Goal: Information Seeking & Learning: Learn about a topic

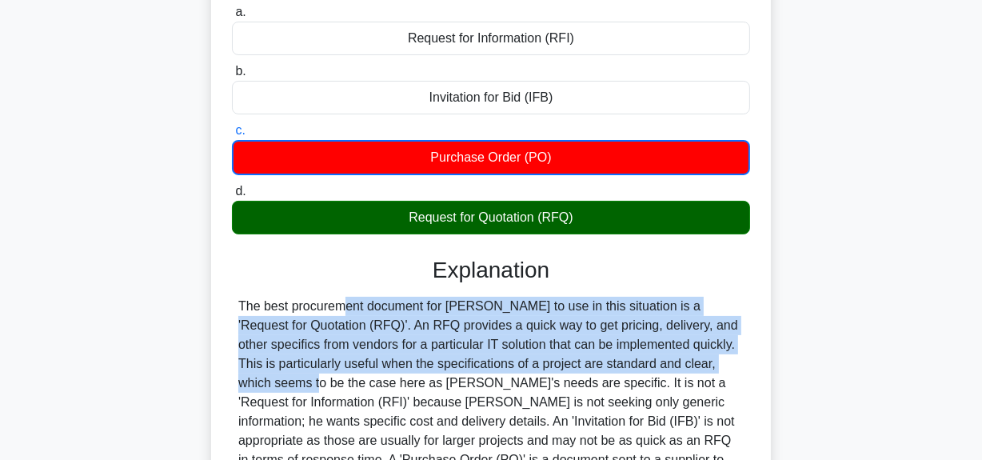
scroll to position [403, 0]
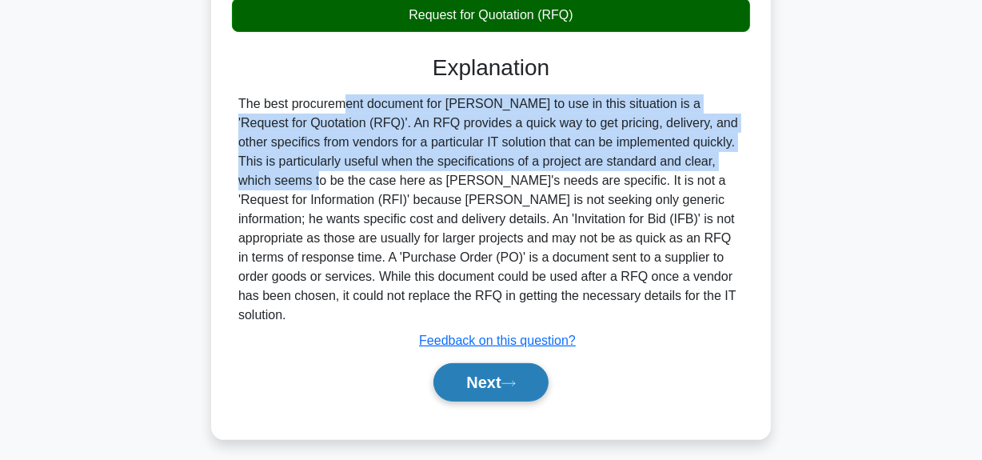
click at [476, 368] on button "Next" at bounding box center [490, 382] width 114 height 38
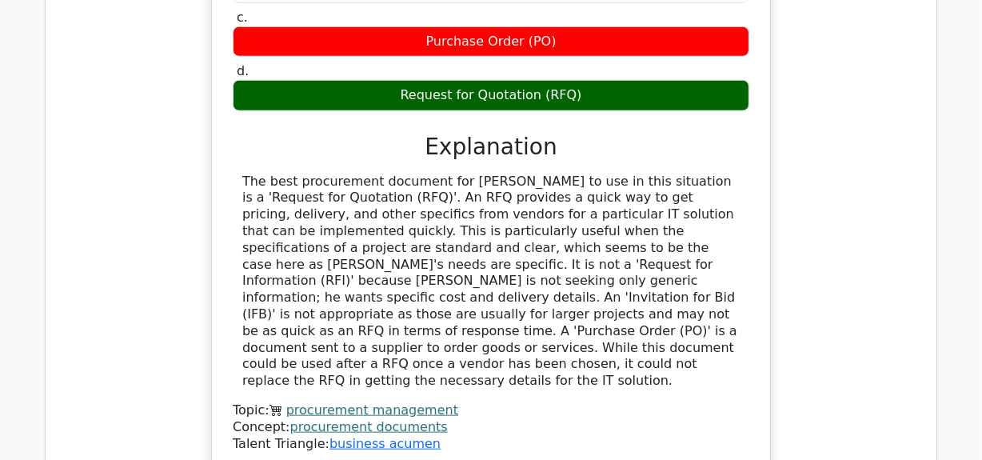
scroll to position [1671, 0]
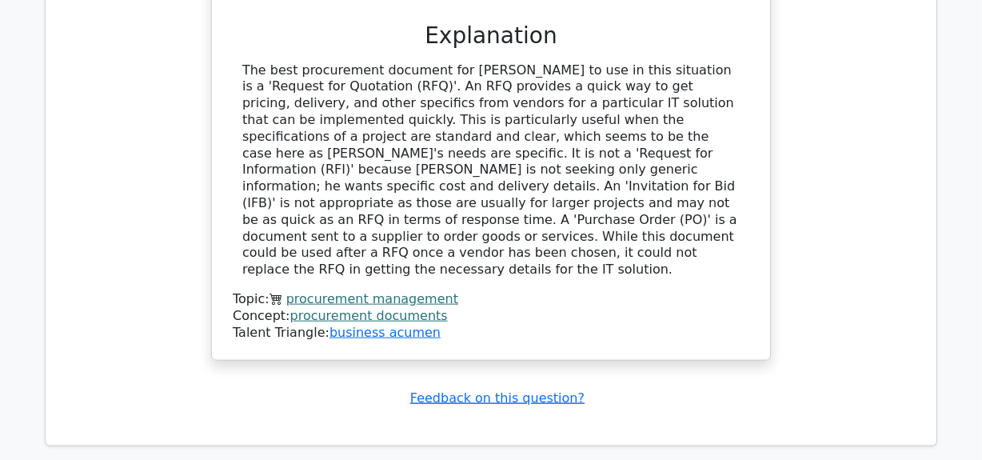
click at [418, 308] on link "procurement documents" at bounding box center [368, 315] width 157 height 15
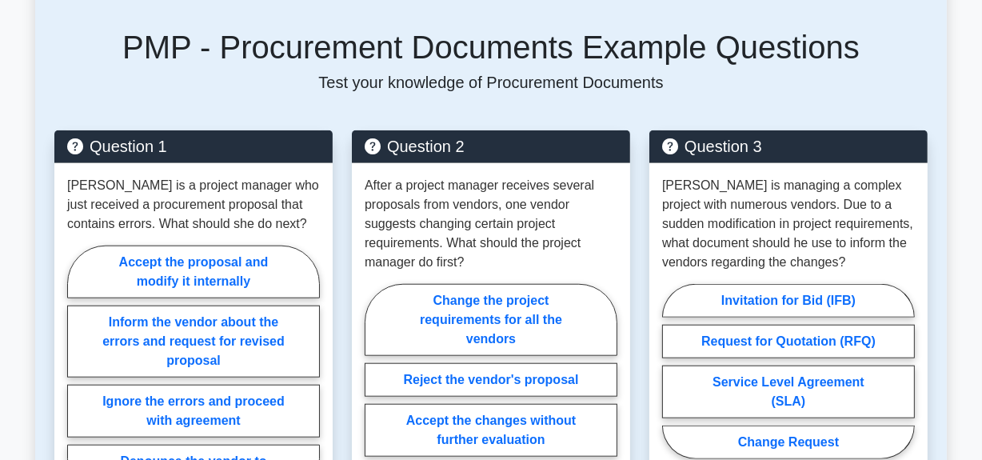
scroll to position [1380, 0]
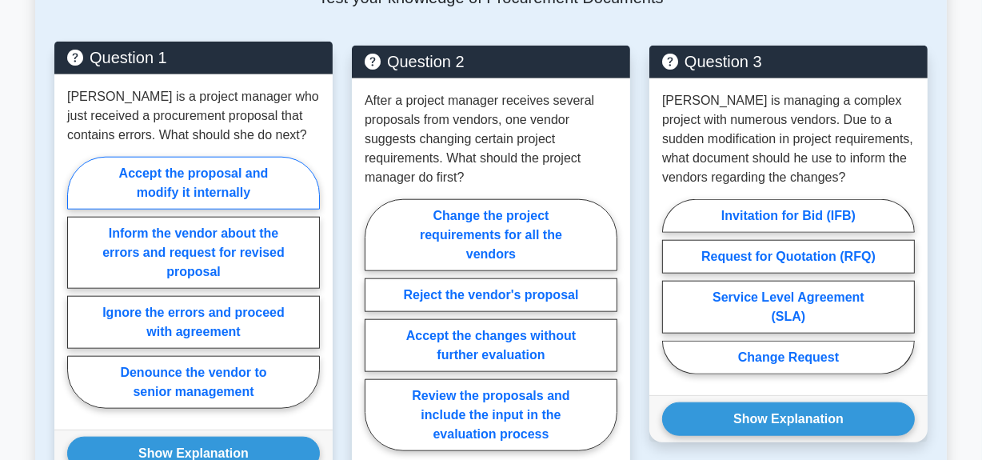
click at [221, 193] on label "Accept the proposal and modify it internally" at bounding box center [193, 183] width 253 height 53
click at [78, 282] on input "Accept the proposal and modify it internally" at bounding box center [72, 287] width 10 height 10
radio input "true"
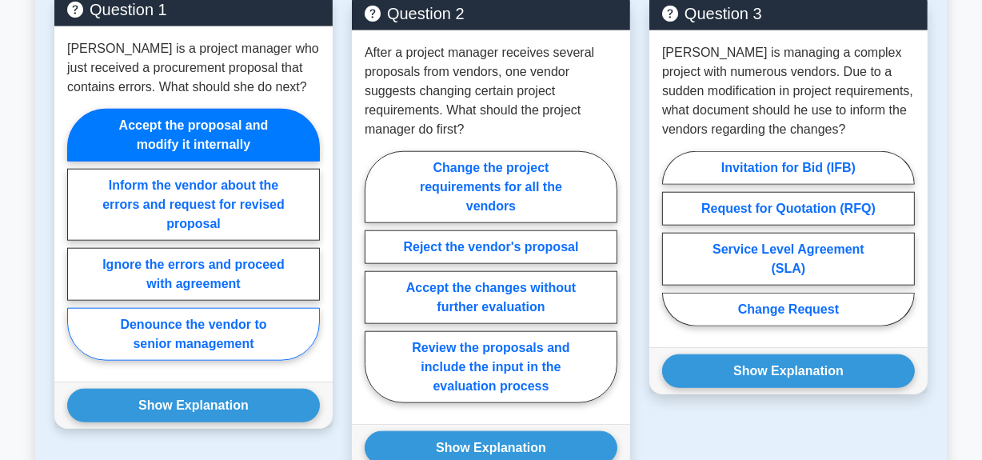
scroll to position [1453, 0]
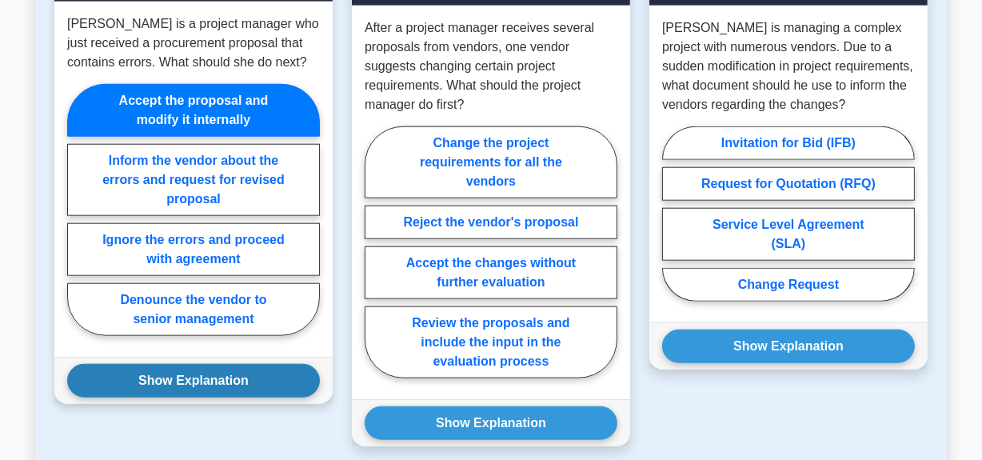
click at [246, 376] on button "Show Explanation" at bounding box center [193, 381] width 253 height 34
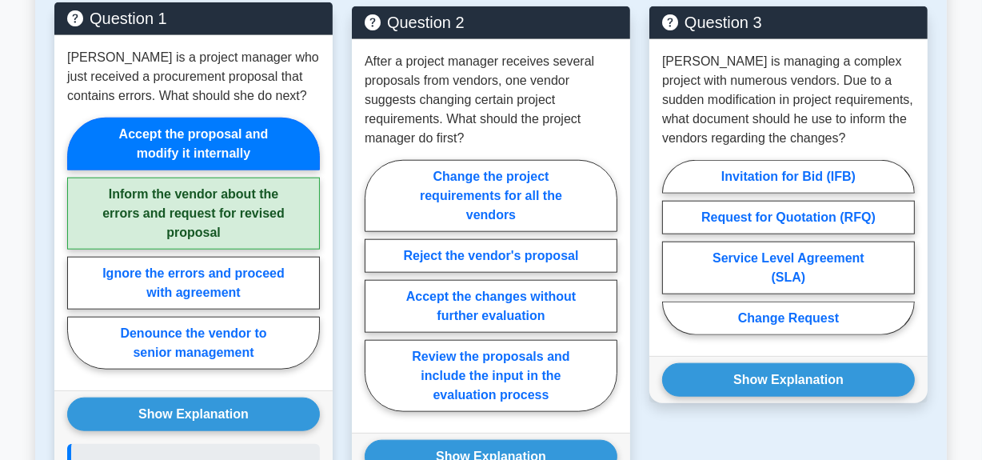
scroll to position [1380, 0]
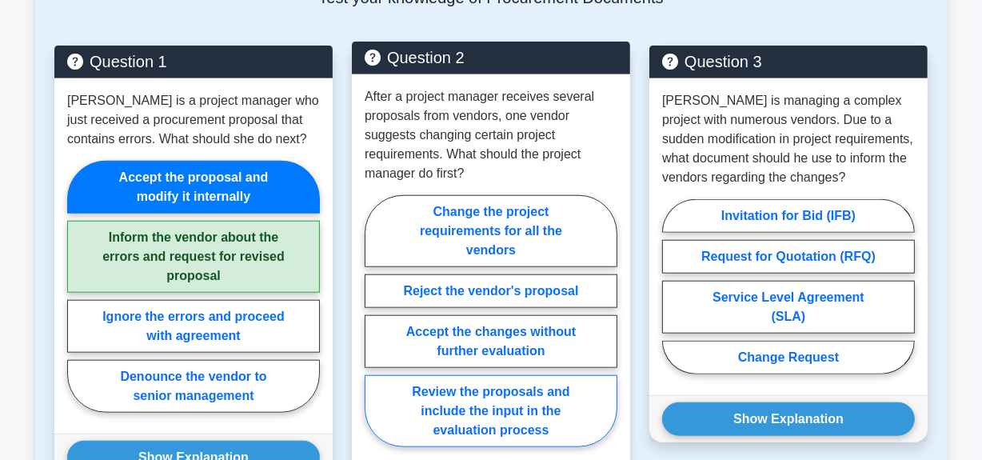
click at [516, 428] on label "Review the proposals and include the input in the evaluation process" at bounding box center [490, 411] width 253 height 72
click at [375, 331] on input "Review the proposals and include the input in the evaluation process" at bounding box center [369, 326] width 10 height 10
radio input "true"
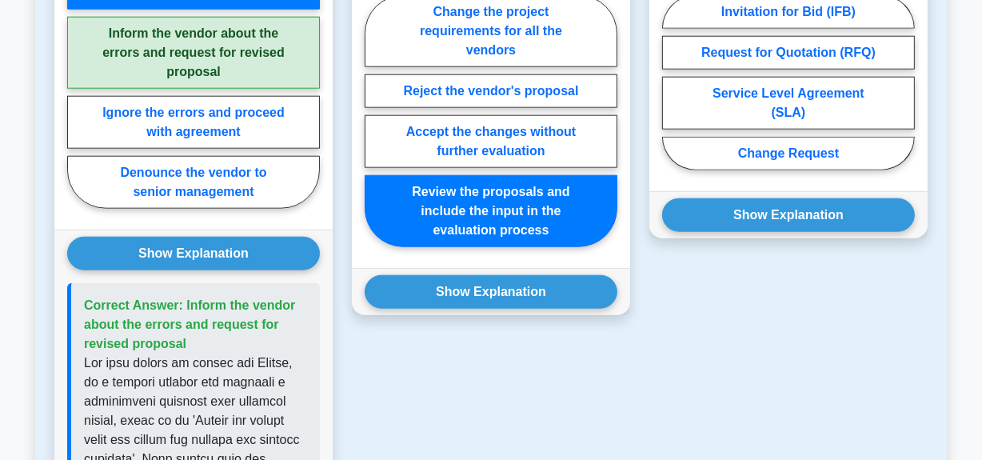
scroll to position [1599, 0]
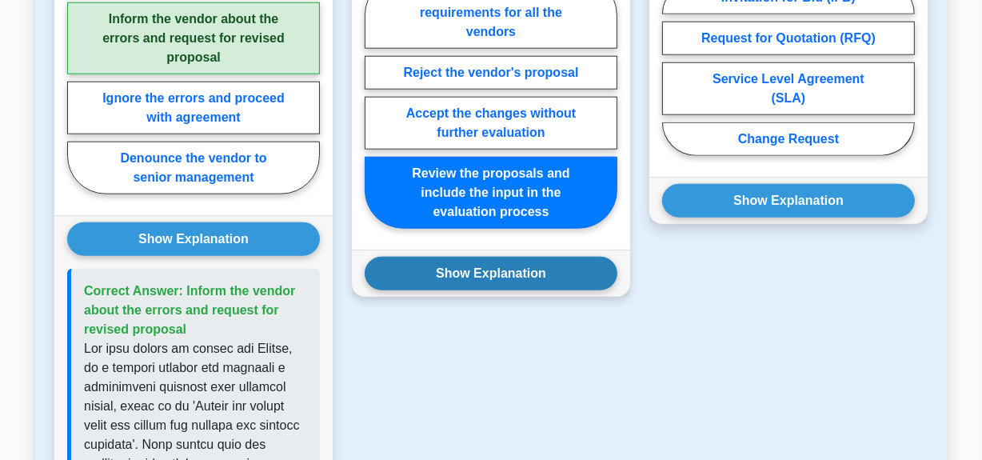
click at [524, 268] on button "Show Explanation" at bounding box center [490, 274] width 253 height 34
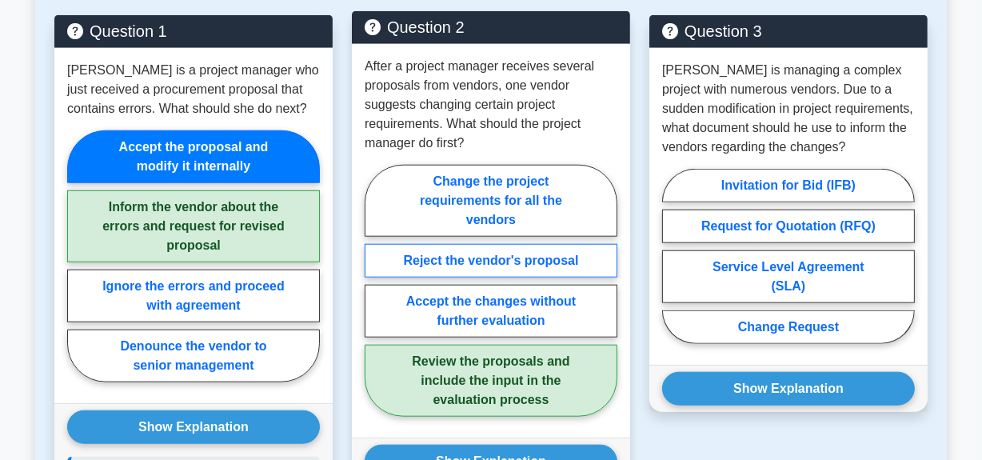
scroll to position [1380, 0]
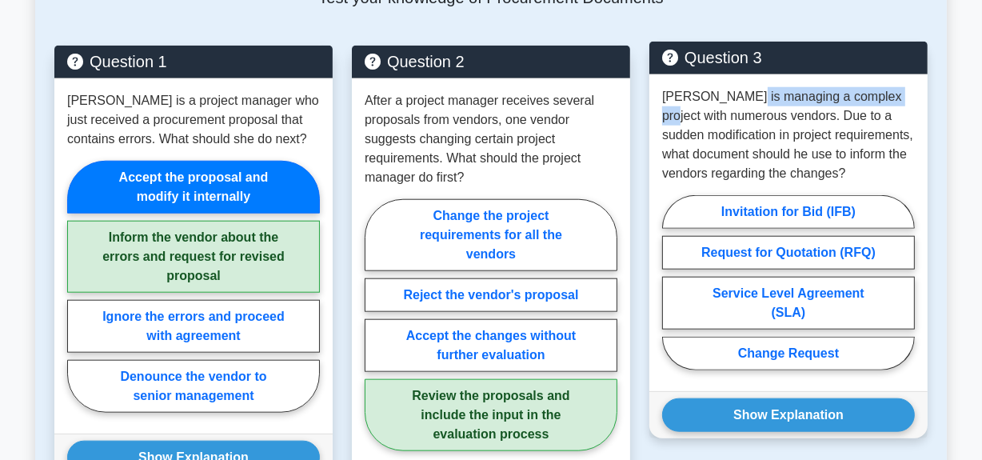
drag, startPoint x: 743, startPoint y: 96, endPoint x: 897, endPoint y: 92, distance: 153.5
click at [897, 92] on p "Andrew is managing a complex project with numerous vendors. Due to a sudden mod…" at bounding box center [788, 135] width 253 height 96
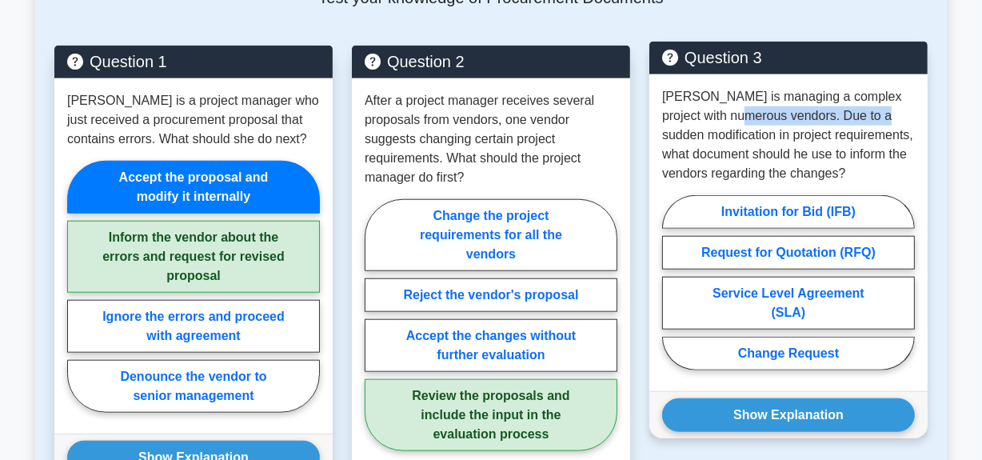
drag, startPoint x: 722, startPoint y: 120, endPoint x: 827, endPoint y: 148, distance: 109.2
click at [872, 120] on p "Andrew is managing a complex project with numerous vendors. Due to a sudden mod…" at bounding box center [788, 135] width 253 height 96
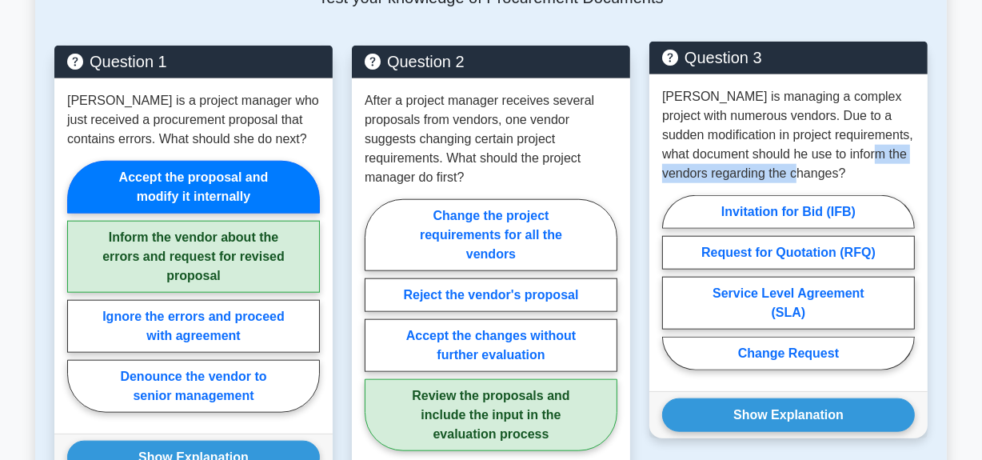
drag, startPoint x: 667, startPoint y: 172, endPoint x: 876, endPoint y: 180, distance: 209.6
click at [876, 180] on p "Andrew is managing a complex project with numerous vendors. Due to a sudden mod…" at bounding box center [788, 135] width 253 height 96
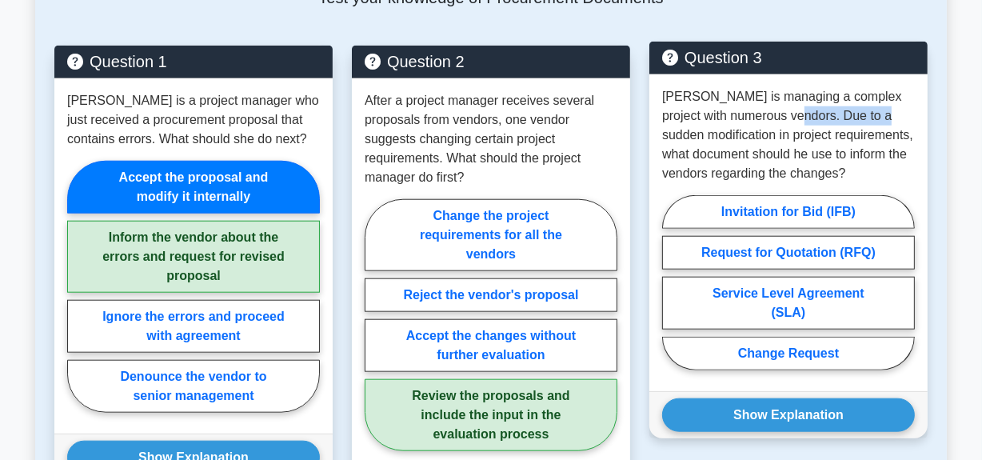
drag, startPoint x: 777, startPoint y: 119, endPoint x: 866, endPoint y: 113, distance: 89.8
click at [866, 113] on p "Andrew is managing a complex project with numerous vendors. Due to a sudden mod…" at bounding box center [788, 135] width 253 height 96
click at [775, 354] on label "Change Request" at bounding box center [788, 354] width 253 height 34
click at [672, 293] on input "Change Request" at bounding box center [667, 287] width 10 height 10
radio input "true"
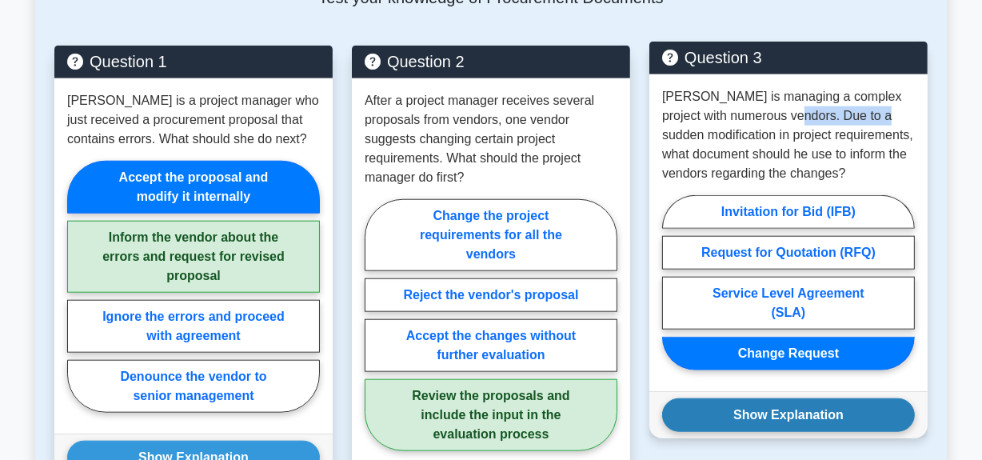
click at [754, 416] on button "Show Explanation" at bounding box center [788, 415] width 253 height 34
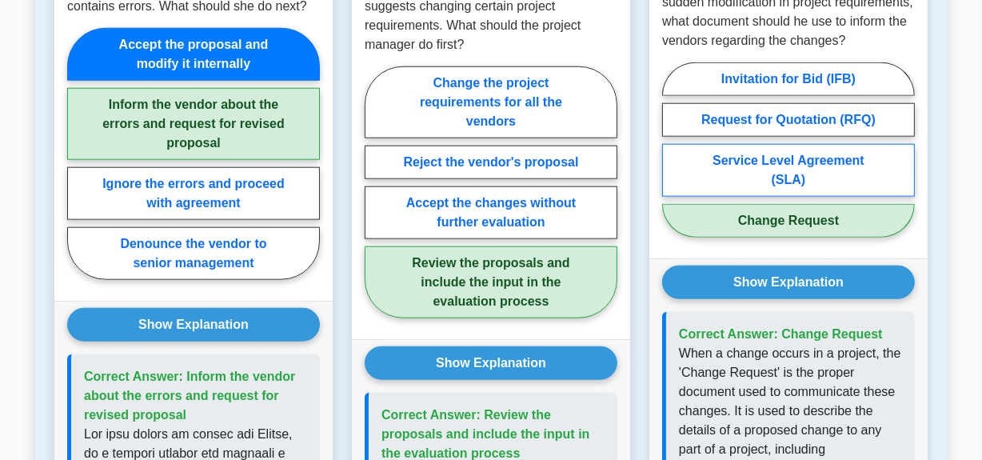
scroll to position [1671, 0]
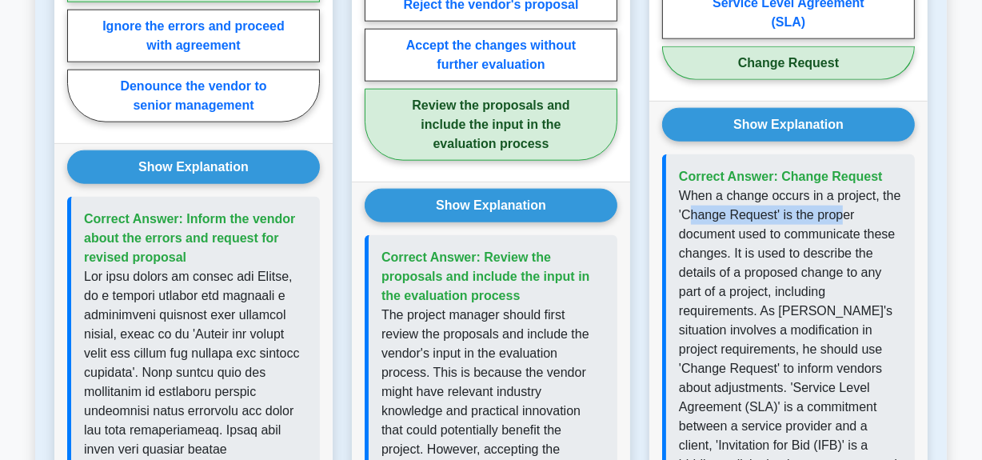
drag, startPoint x: 687, startPoint y: 209, endPoint x: 840, endPoint y: 210, distance: 153.5
click at [840, 210] on p "When a change occurs in a project, the 'Change Request' is the proper document …" at bounding box center [790, 406] width 223 height 441
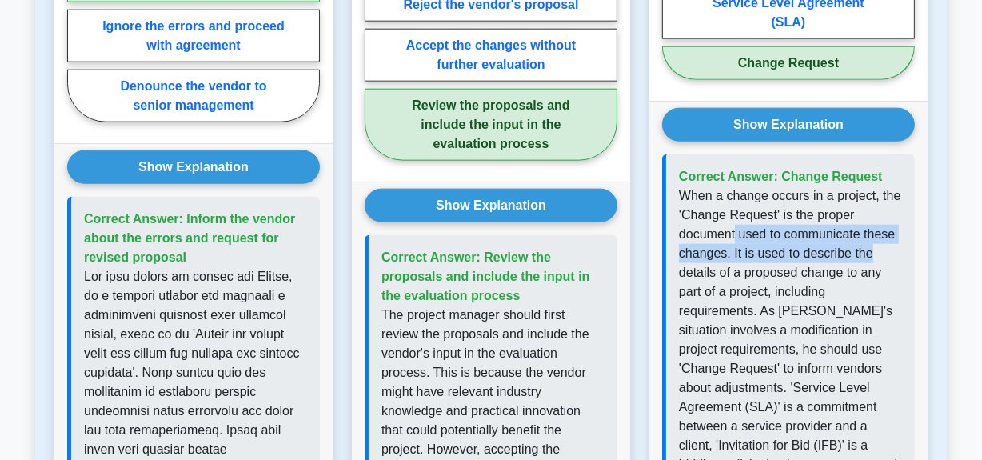
drag, startPoint x: 735, startPoint y: 237, endPoint x: 878, endPoint y: 245, distance: 144.1
click at [878, 245] on p "When a change occurs in a project, the 'Change Request' is the proper document …" at bounding box center [790, 406] width 223 height 441
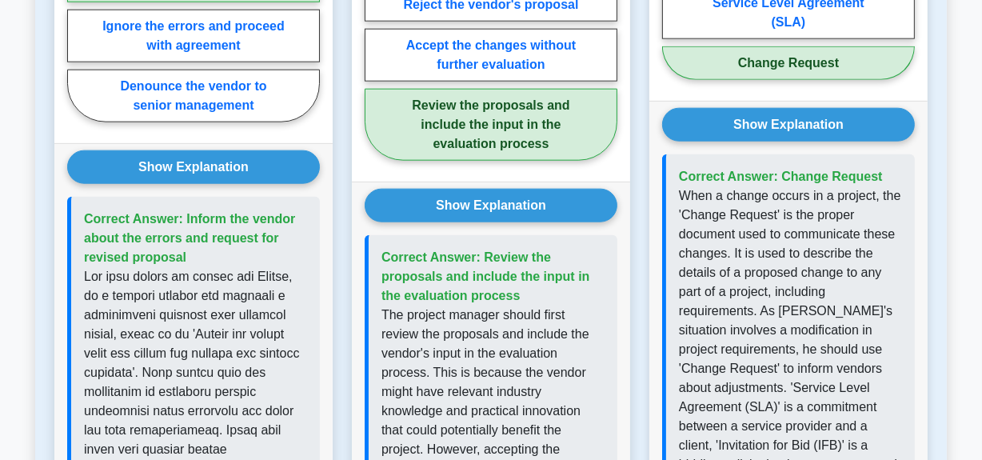
click at [783, 273] on p "When a change occurs in a project, the 'Change Request' is the proper document …" at bounding box center [790, 406] width 223 height 441
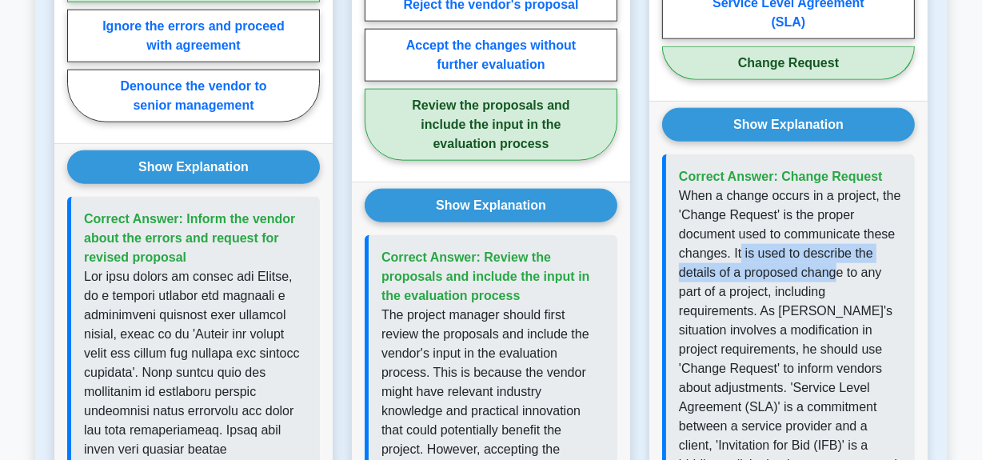
drag, startPoint x: 738, startPoint y: 254, endPoint x: 801, endPoint y: 288, distance: 71.5
click at [833, 265] on p "When a change occurs in a project, the 'Change Request' is the proper document …" at bounding box center [790, 406] width 223 height 441
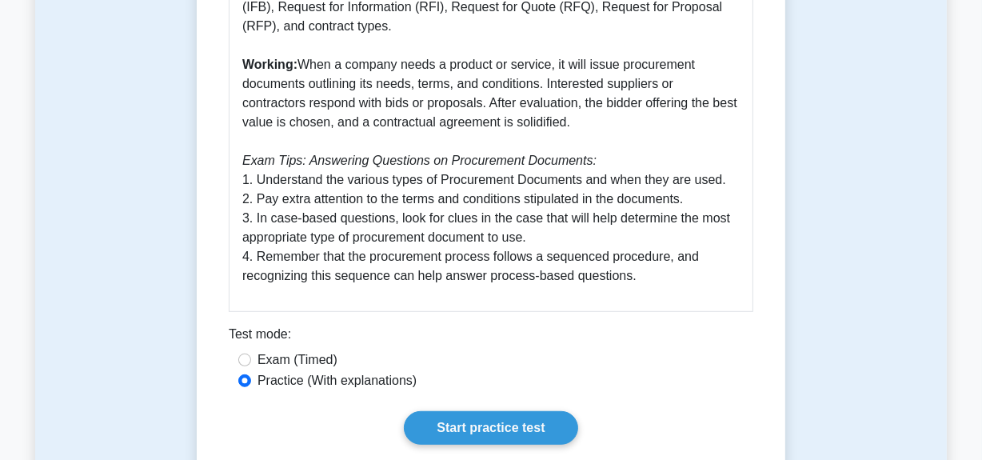
scroll to position [871, 0]
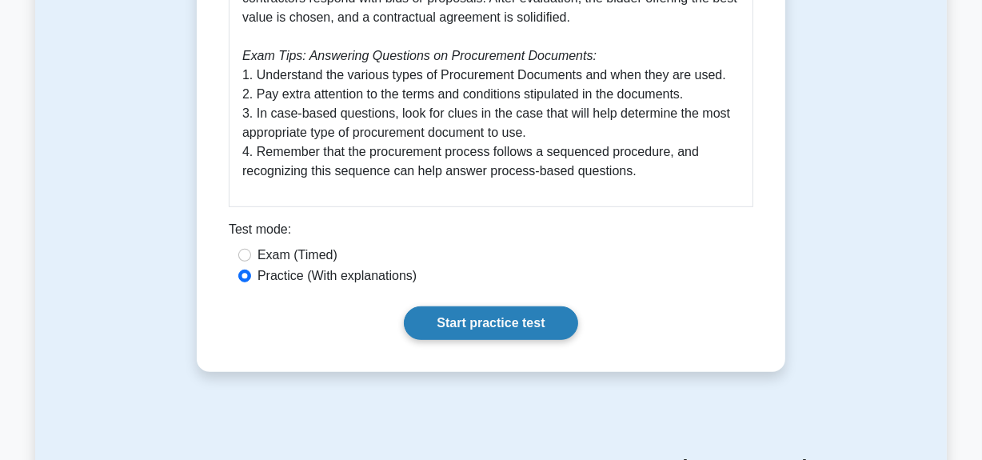
click at [513, 325] on link "Start practice test" at bounding box center [490, 323] width 173 height 34
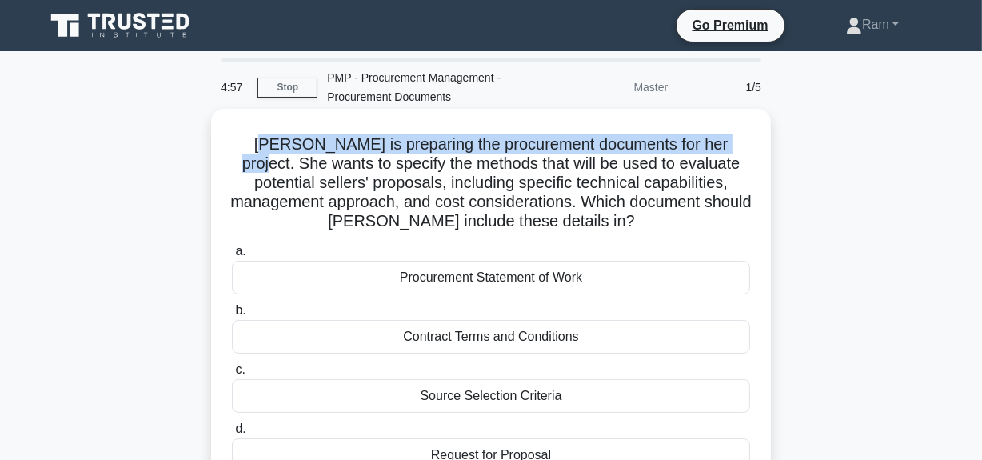
drag, startPoint x: 251, startPoint y: 141, endPoint x: 738, endPoint y: 141, distance: 486.8
click at [738, 141] on h5 "[PERSON_NAME] is preparing the procurement documents for her project. She wants…" at bounding box center [490, 183] width 521 height 98
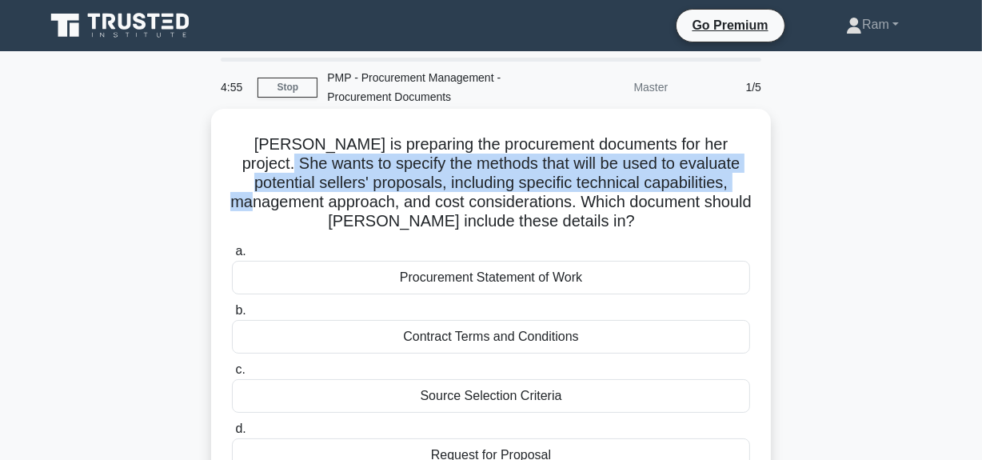
drag, startPoint x: 272, startPoint y: 163, endPoint x: 707, endPoint y: 197, distance: 436.9
click at [747, 185] on h5 "[PERSON_NAME] is preparing the procurement documents for her project. She wants…" at bounding box center [490, 183] width 521 height 98
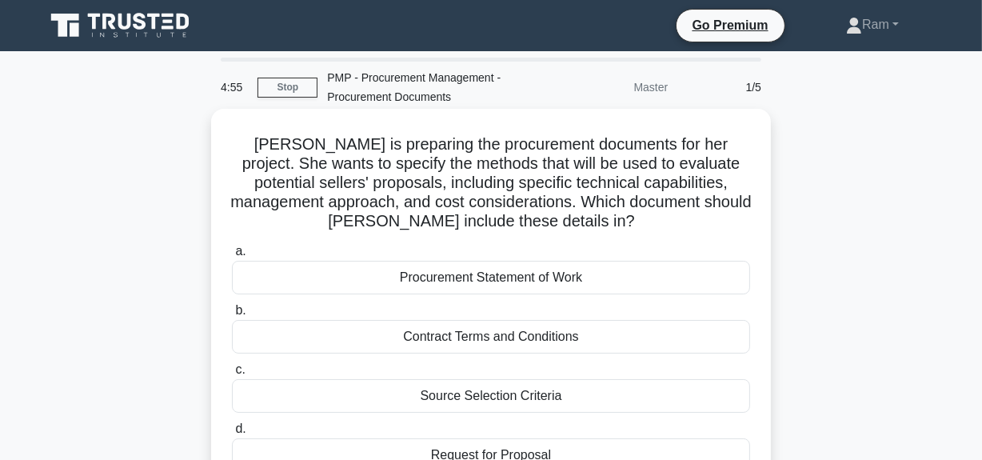
click at [683, 201] on h5 "[PERSON_NAME] is preparing the procurement documents for her project. She wants…" at bounding box center [490, 183] width 521 height 98
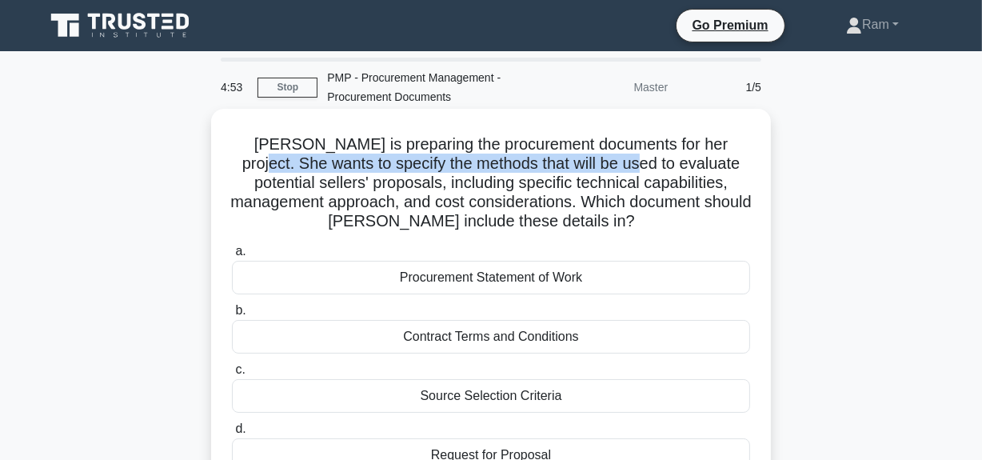
drag, startPoint x: 620, startPoint y: 161, endPoint x: 567, endPoint y: 171, distance: 54.6
click at [745, 152] on h5 "[PERSON_NAME] is preparing the procurement documents for her project. She wants…" at bounding box center [490, 183] width 521 height 98
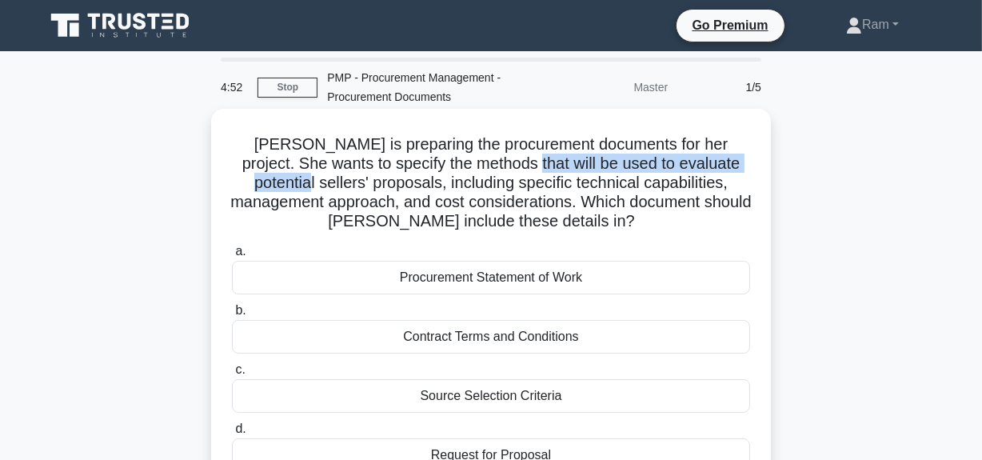
drag, startPoint x: 273, startPoint y: 185, endPoint x: 536, endPoint y: 180, distance: 263.0
click at [519, 171] on h5 "[PERSON_NAME] is preparing the procurement documents for her project. She wants…" at bounding box center [490, 183] width 521 height 98
click at [536, 183] on h5 "[PERSON_NAME] is preparing the procurement documents for her project. She wants…" at bounding box center [490, 183] width 521 height 98
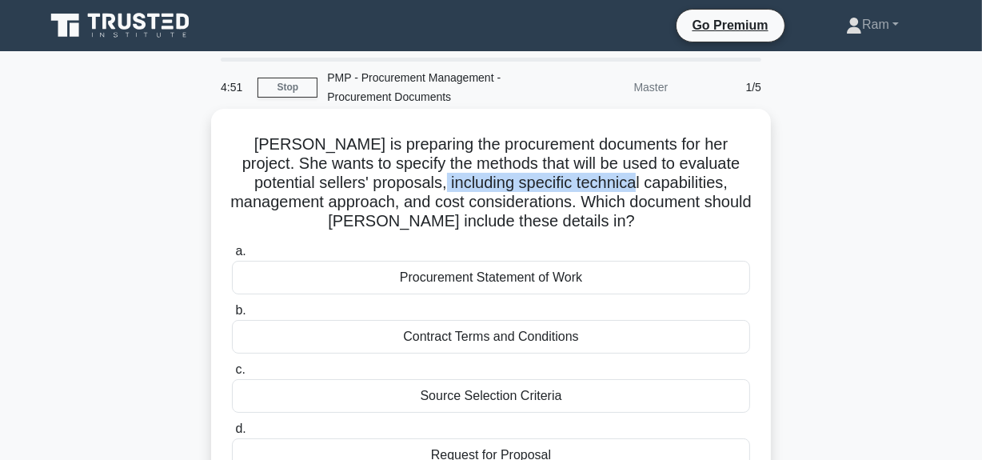
drag, startPoint x: 412, startPoint y: 184, endPoint x: 609, endPoint y: 191, distance: 197.6
click at [609, 191] on h5 "[PERSON_NAME] is preparing the procurement documents for her project. She wants…" at bounding box center [490, 183] width 521 height 98
click at [614, 208] on h5 "[PERSON_NAME] is preparing the procurement documents for her project. She wants…" at bounding box center [490, 183] width 521 height 98
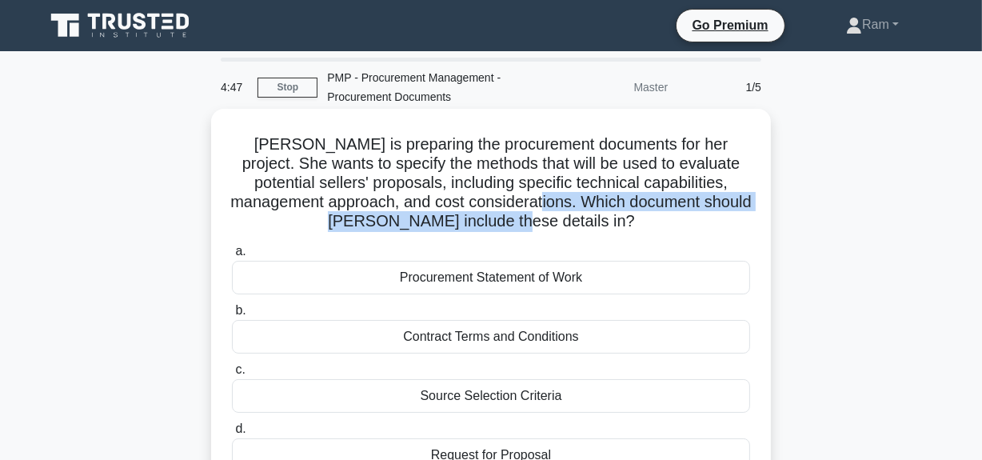
drag, startPoint x: 594, startPoint y: 217, endPoint x: 621, endPoint y: 224, distance: 27.9
click at [621, 224] on h5 "[PERSON_NAME] is preparing the procurement documents for her project. She wants…" at bounding box center [490, 183] width 521 height 98
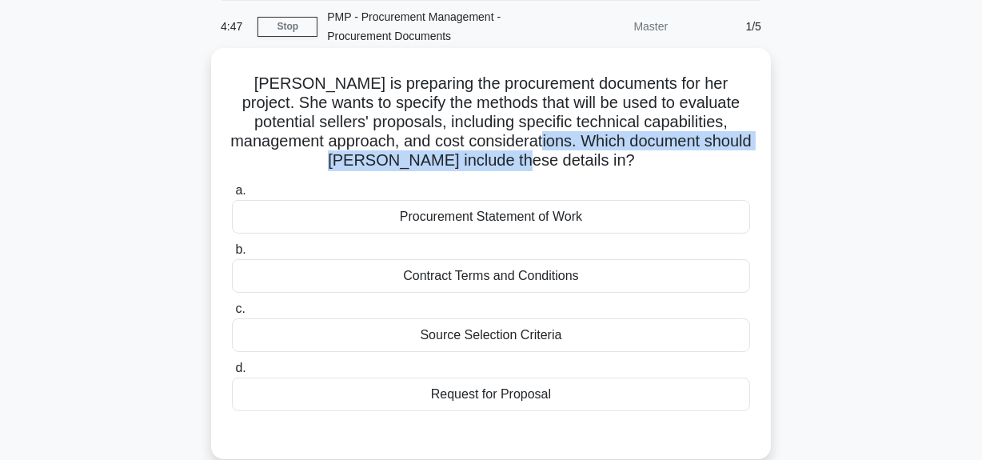
scroll to position [145, 0]
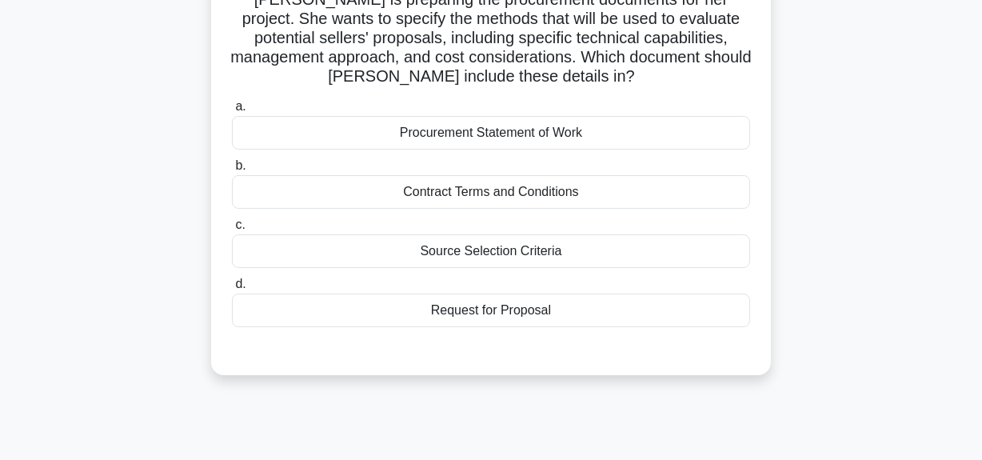
click at [571, 136] on div "Procurement Statement of Work" at bounding box center [491, 133] width 518 height 34
click at [232, 112] on input "a. Procurement Statement of Work" at bounding box center [232, 107] width 0 height 10
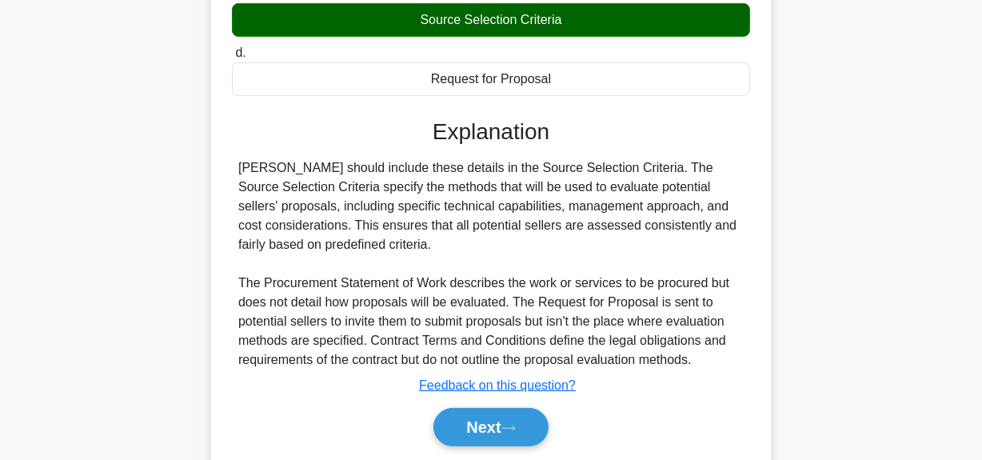
scroll to position [431, 0]
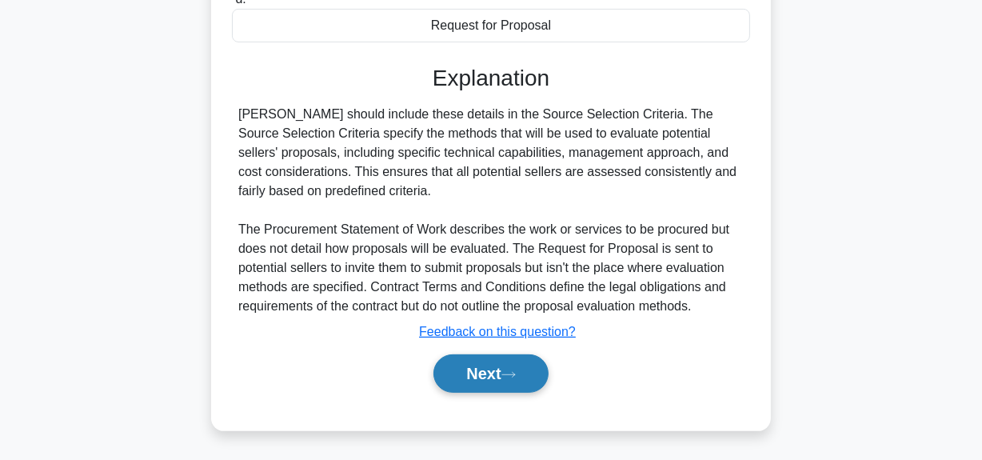
drag, startPoint x: 469, startPoint y: 371, endPoint x: 472, endPoint y: 363, distance: 8.3
click at [470, 368] on button "Next" at bounding box center [490, 373] width 114 height 38
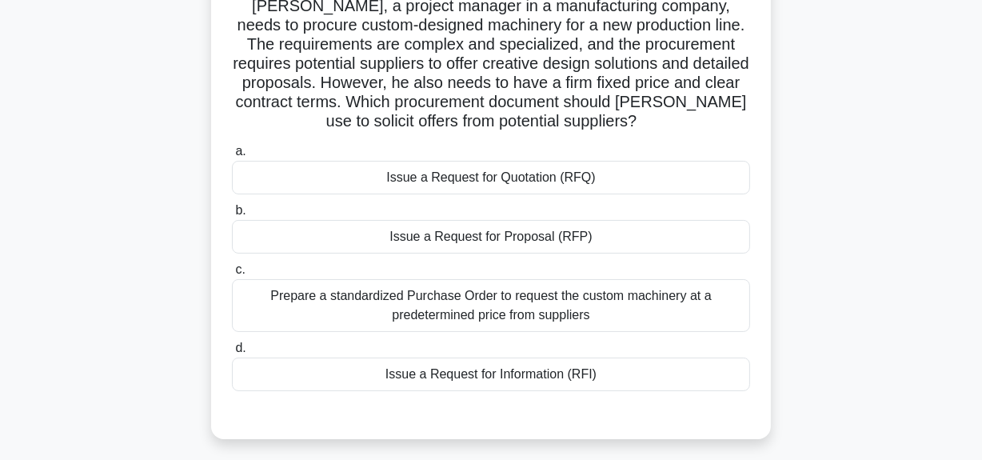
scroll to position [112, 0]
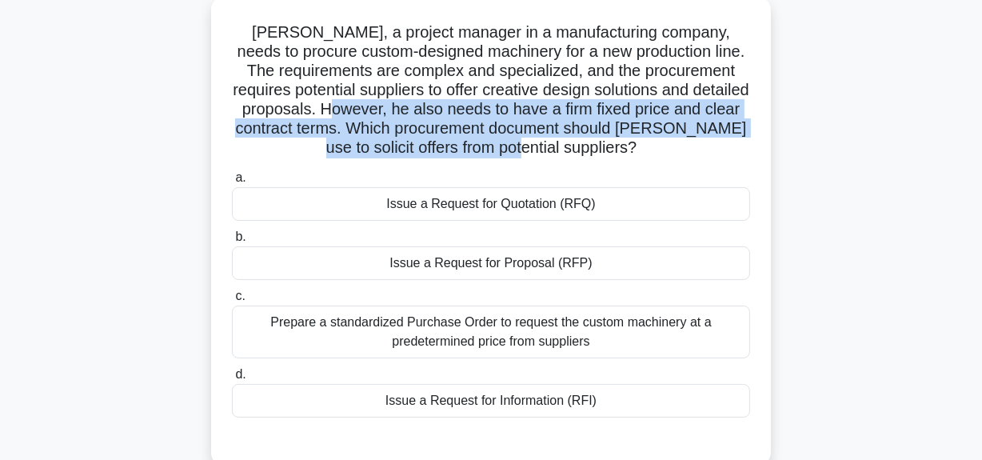
drag, startPoint x: 469, startPoint y: 110, endPoint x: 722, endPoint y: 143, distance: 254.8
click at [722, 143] on h5 "[PERSON_NAME], a project manager in a manufacturing company, needs to procure c…" at bounding box center [490, 90] width 521 height 136
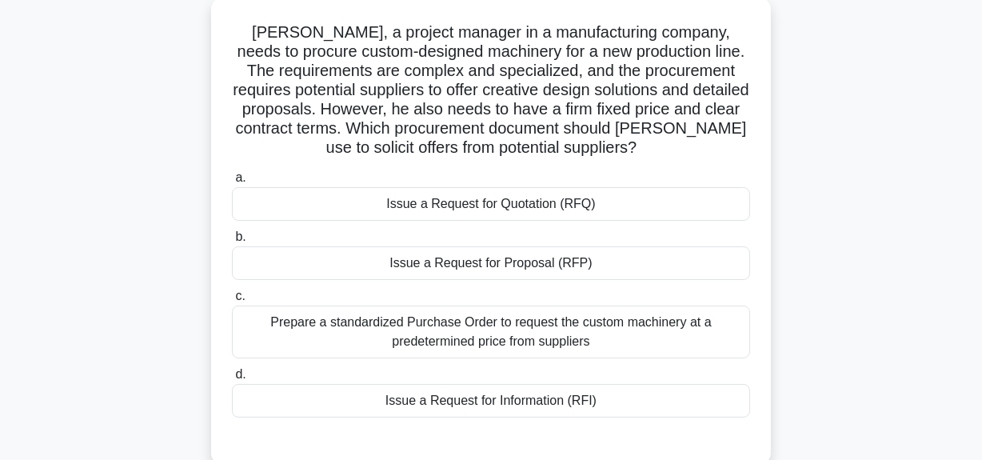
click at [581, 260] on div "Issue a Request for Proposal (RFP)" at bounding box center [491, 263] width 518 height 34
click at [232, 242] on input "b. Issue a Request for Proposal (RFP)" at bounding box center [232, 237] width 0 height 10
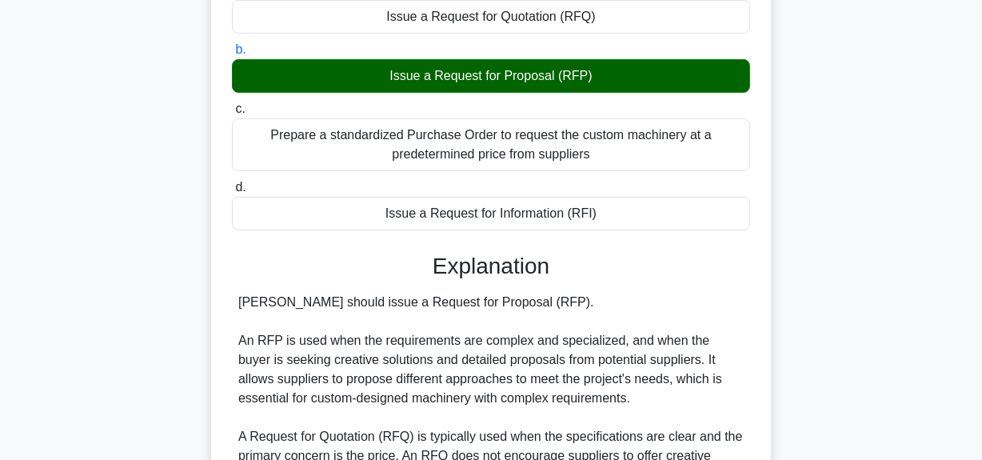
scroll to position [403, 0]
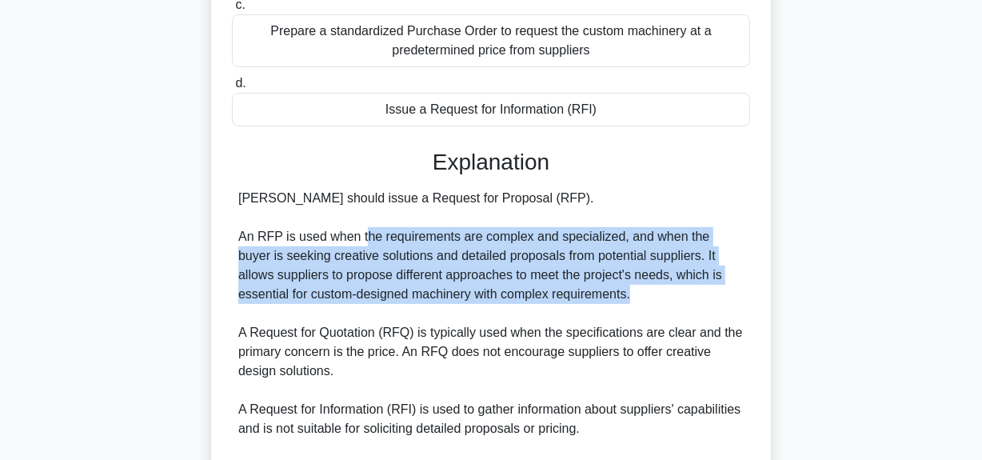
drag, startPoint x: 364, startPoint y: 230, endPoint x: 667, endPoint y: 286, distance: 308.1
click at [667, 286] on div "[PERSON_NAME] should issue a Request for Proposal (RFP). An RFP is used when th…" at bounding box center [490, 352] width 505 height 326
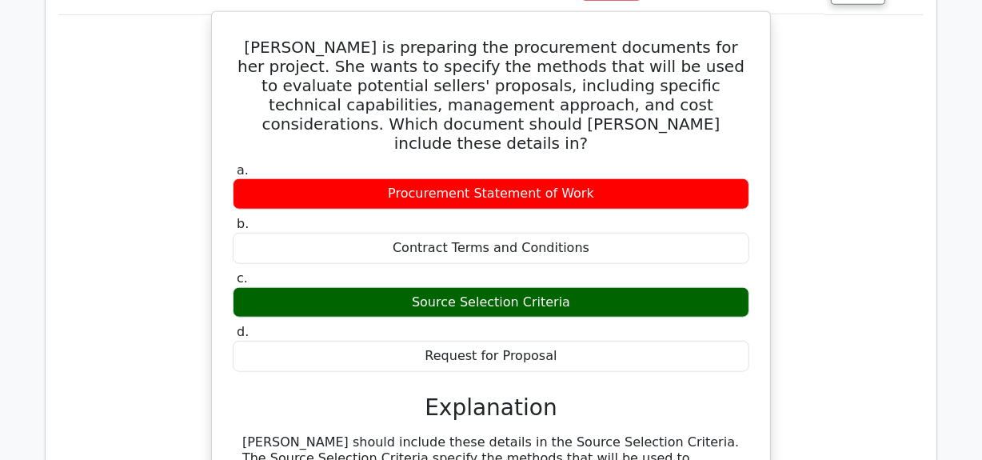
scroll to position [1526, 0]
